Goal: Task Accomplishment & Management: Complete application form

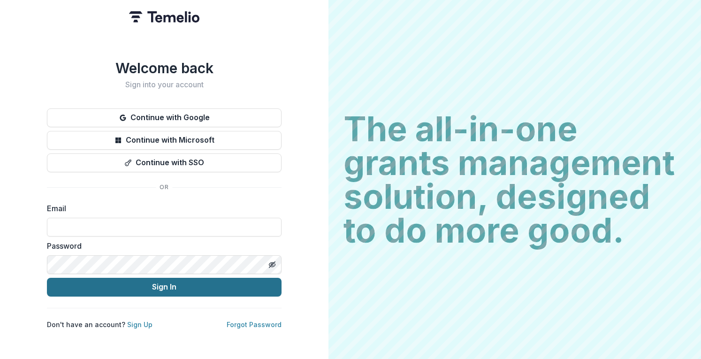
type input "**********"
click at [151, 287] on button "Sign In" at bounding box center [164, 287] width 234 height 19
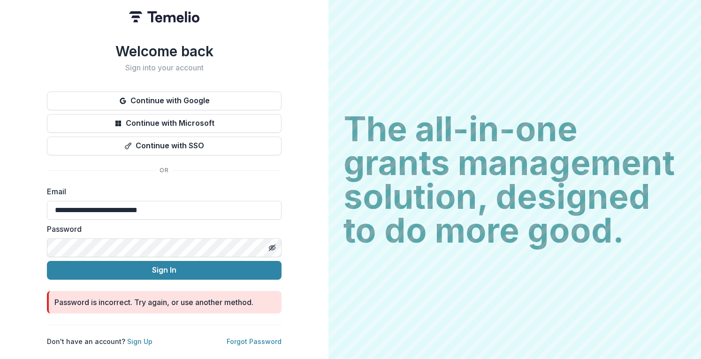
click at [45, 239] on div "**********" at bounding box center [164, 179] width 328 height 359
click at [275, 248] on button "Toggle password visibility" at bounding box center [271, 247] width 15 height 15
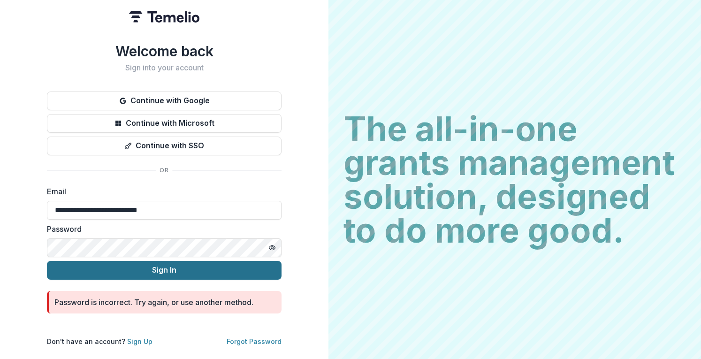
click at [180, 272] on button "Sign In" at bounding box center [164, 270] width 234 height 19
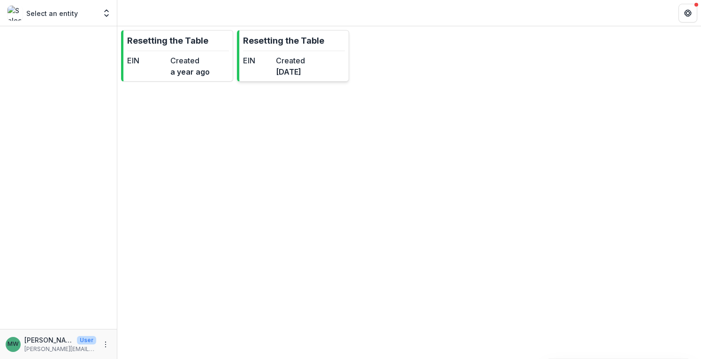
click at [305, 62] on dt "Created" at bounding box center [290, 60] width 29 height 11
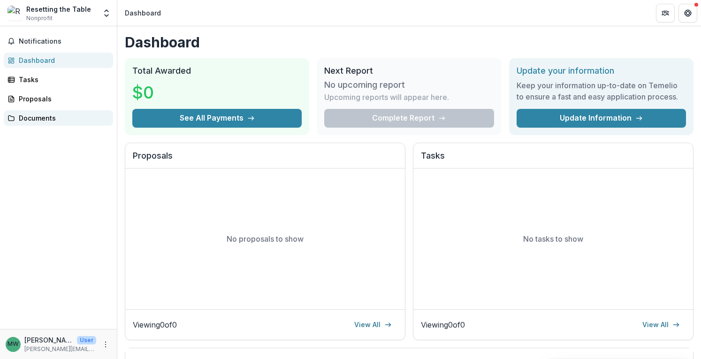
click at [35, 115] on div "Documents" at bounding box center [62, 118] width 87 height 10
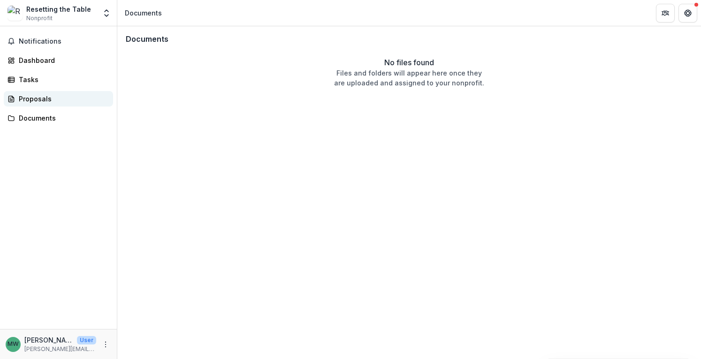
click at [37, 96] on div "Proposals" at bounding box center [62, 99] width 87 height 10
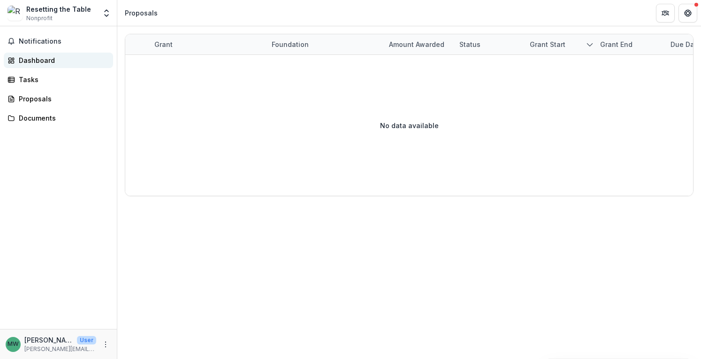
click at [34, 60] on div "Dashboard" at bounding box center [62, 60] width 87 height 10
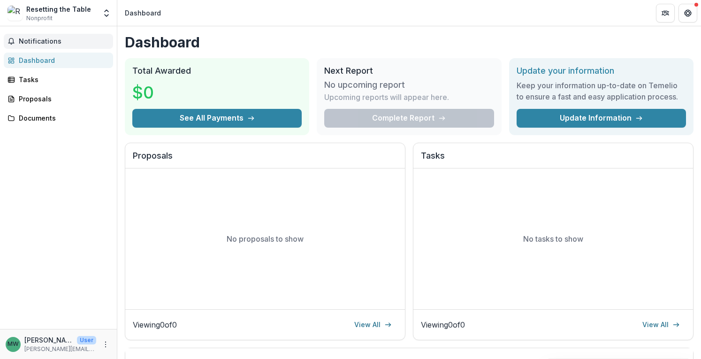
click at [34, 41] on span "Notifications" at bounding box center [64, 42] width 91 height 8
click at [35, 76] on div "Tasks" at bounding box center [62, 80] width 87 height 10
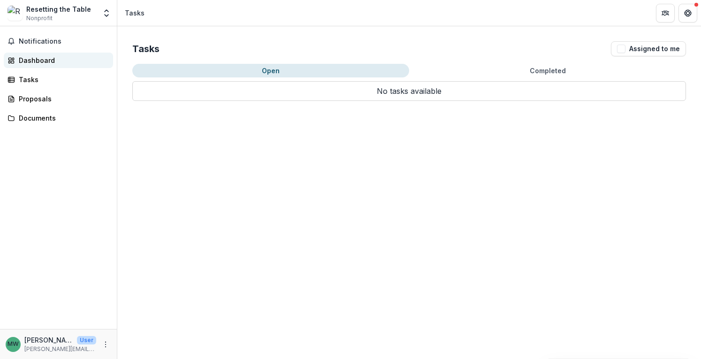
click at [40, 55] on div "Dashboard" at bounding box center [62, 60] width 87 height 10
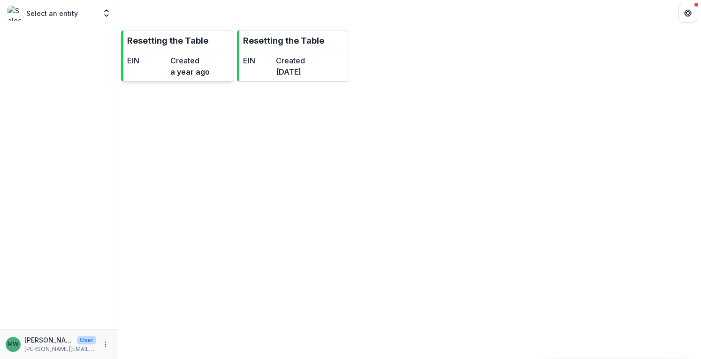
click at [166, 71] on div "EIN Created a year ago" at bounding box center [168, 66] width 83 height 23
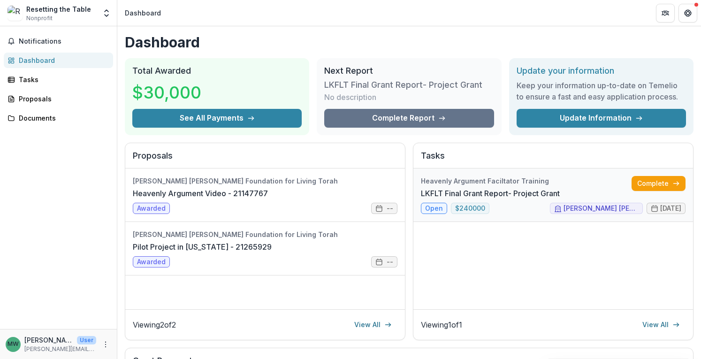
click at [433, 199] on link "LKFLT Final Grant Report- Project Grant" at bounding box center [490, 193] width 139 height 11
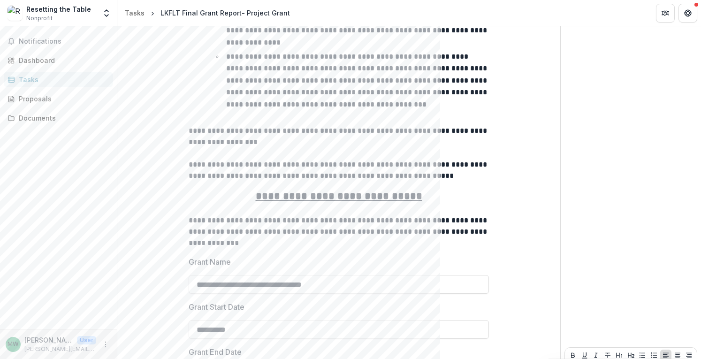
scroll to position [473, 0]
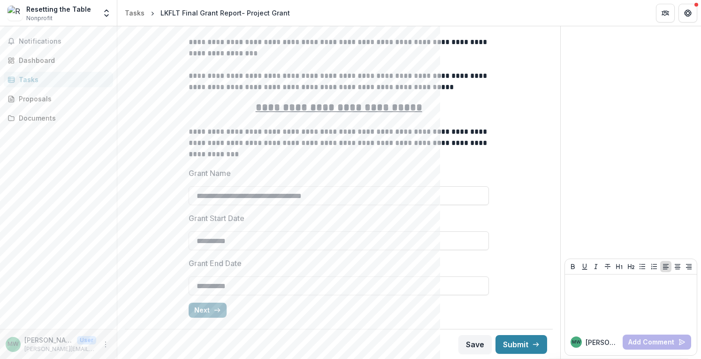
click at [206, 309] on button "Next" at bounding box center [208, 309] width 38 height 15
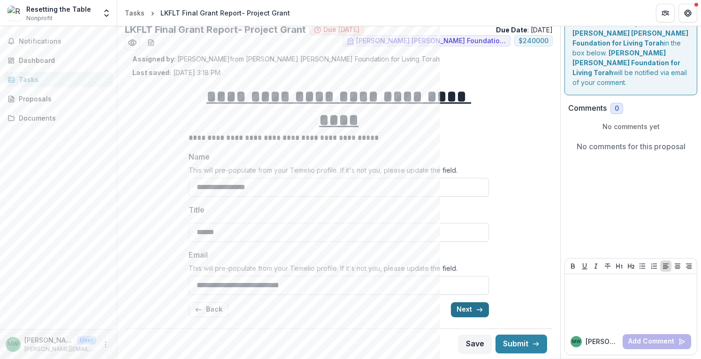
scroll to position [0, 0]
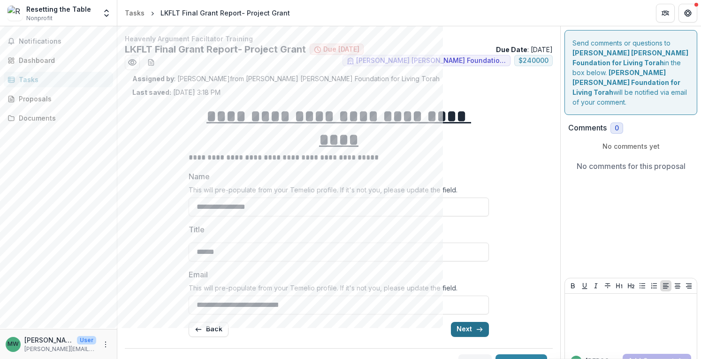
click at [470, 322] on button "Next" at bounding box center [470, 329] width 38 height 15
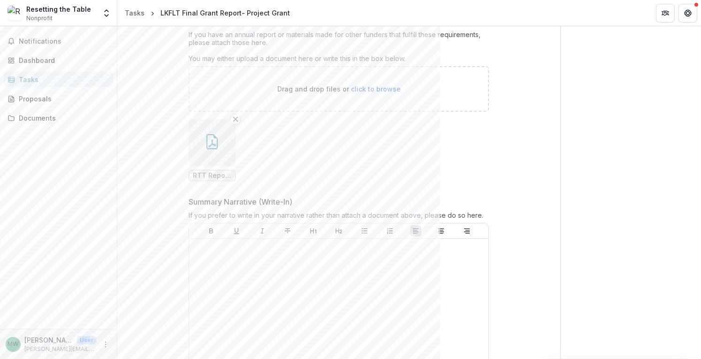
scroll to position [159, 0]
click at [215, 150] on button "button" at bounding box center [212, 143] width 47 height 47
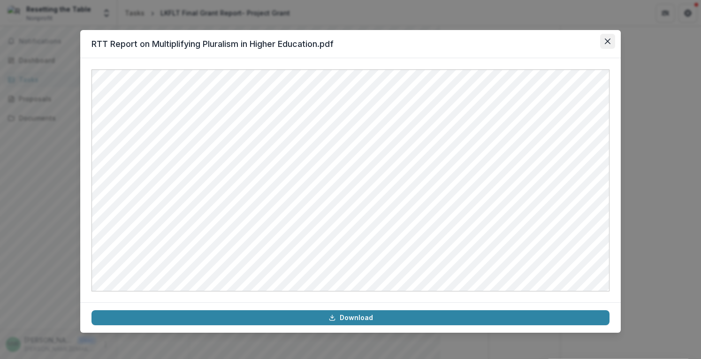
click at [610, 42] on button "Close" at bounding box center [607, 41] width 15 height 15
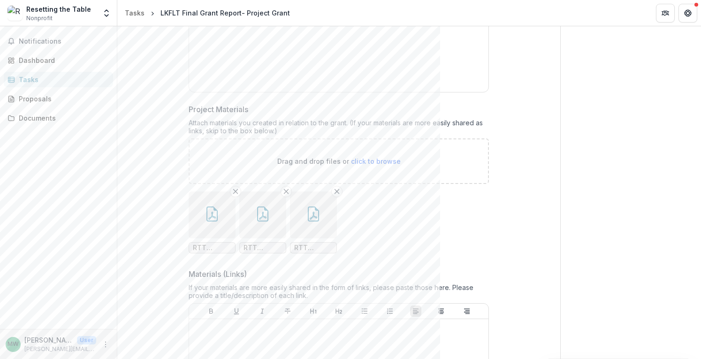
scroll to position [462, 0]
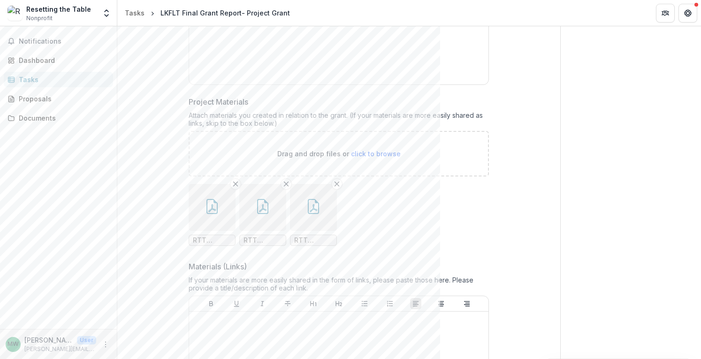
click at [207, 211] on button "button" at bounding box center [212, 207] width 47 height 47
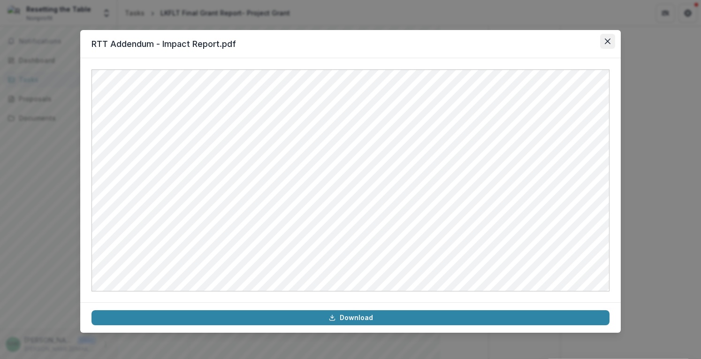
click at [609, 39] on icon "Close" at bounding box center [607, 41] width 6 height 6
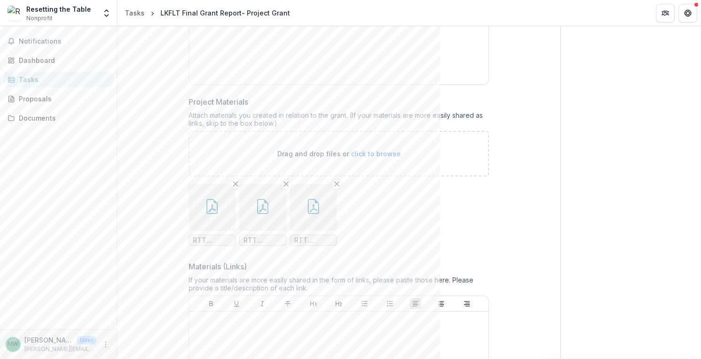
click at [255, 204] on icon "button" at bounding box center [262, 206] width 15 height 15
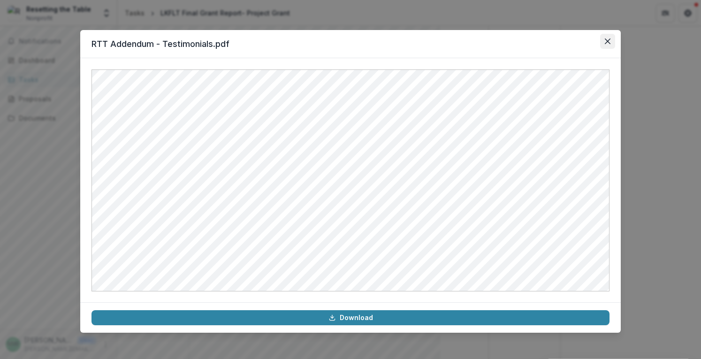
click at [607, 41] on icon "Close" at bounding box center [607, 41] width 6 height 6
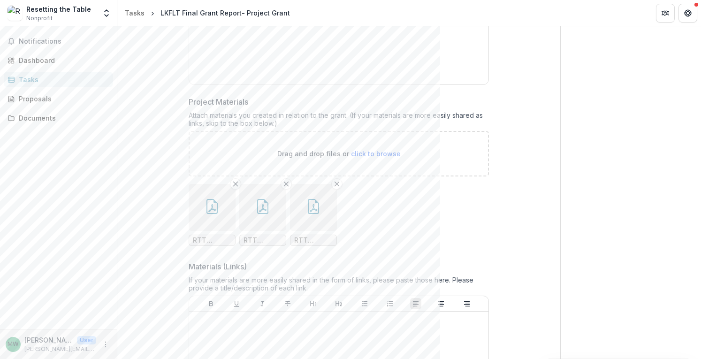
click at [297, 196] on button "button" at bounding box center [313, 207] width 47 height 47
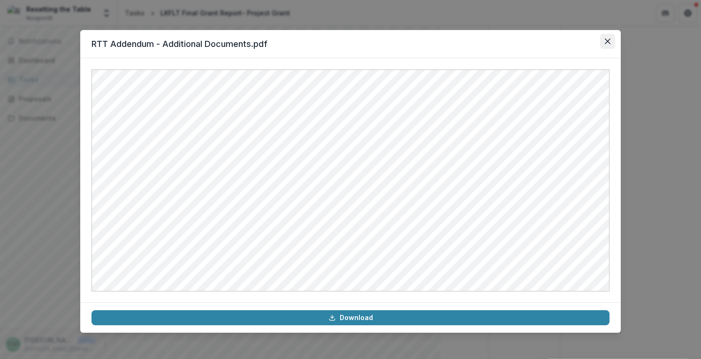
click at [609, 43] on icon "Close" at bounding box center [607, 41] width 6 height 6
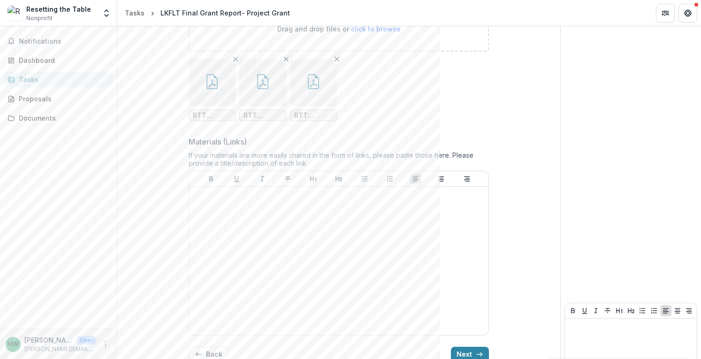
scroll to position [628, 0]
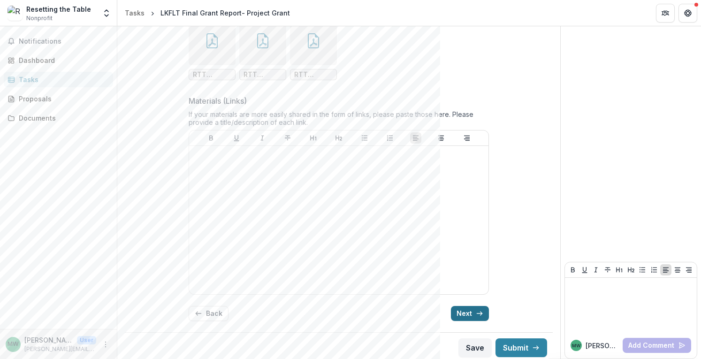
click at [461, 313] on button "Next" at bounding box center [470, 313] width 38 height 15
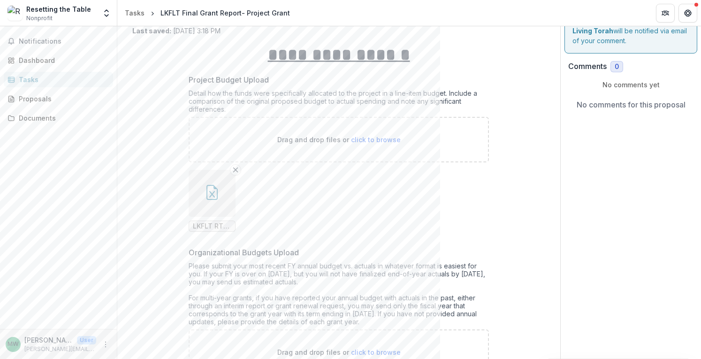
scroll to position [60, 0]
click at [207, 189] on icon "button" at bounding box center [211, 193] width 15 height 15
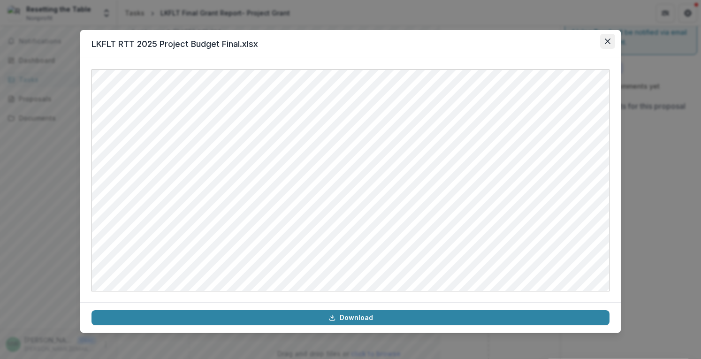
click at [608, 41] on icon "Close" at bounding box center [607, 41] width 6 height 6
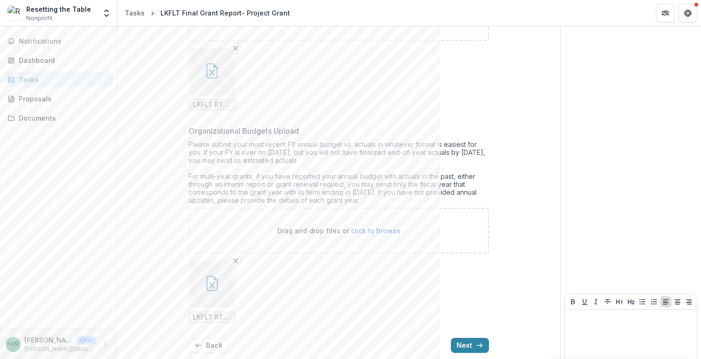
scroll to position [216, 0]
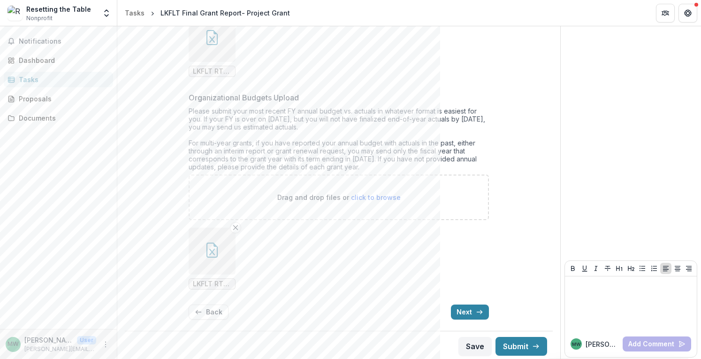
click at [216, 248] on icon "button" at bounding box center [211, 249] width 15 height 15
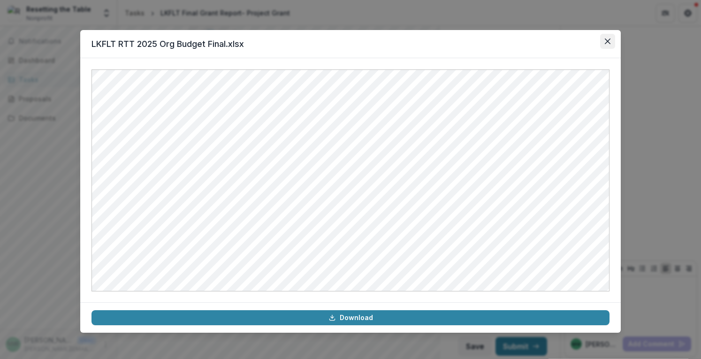
click at [610, 39] on icon "Close" at bounding box center [607, 41] width 6 height 6
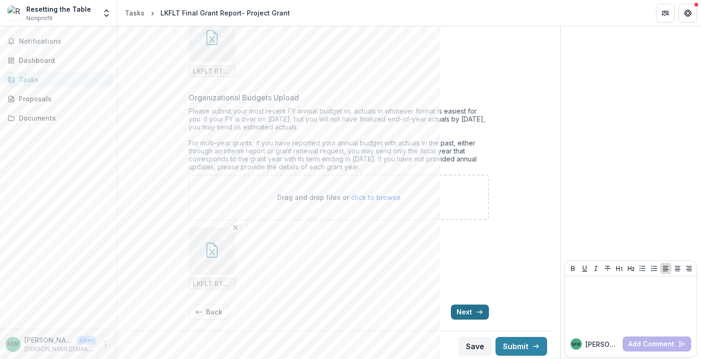
click at [465, 314] on button "Next" at bounding box center [470, 311] width 38 height 15
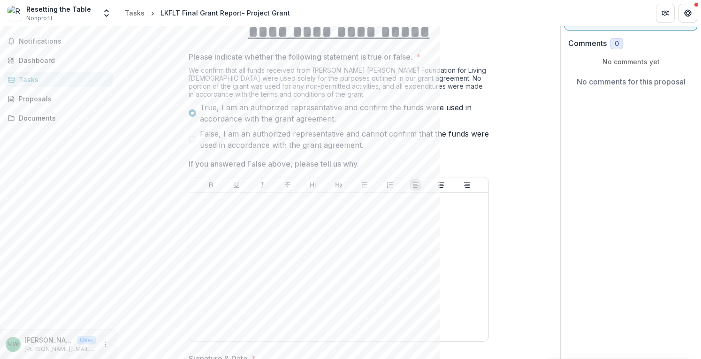
scroll to position [186, 0]
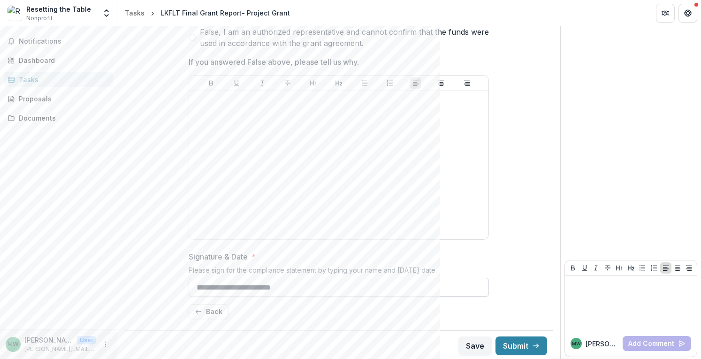
click at [279, 284] on input "**********" at bounding box center [339, 287] width 300 height 19
type input "**********"
click at [392, 349] on div "Save Submit" at bounding box center [339, 345] width 428 height 30
click at [465, 348] on button "Save" at bounding box center [474, 345] width 33 height 19
